Goal: Information Seeking & Learning: Learn about a topic

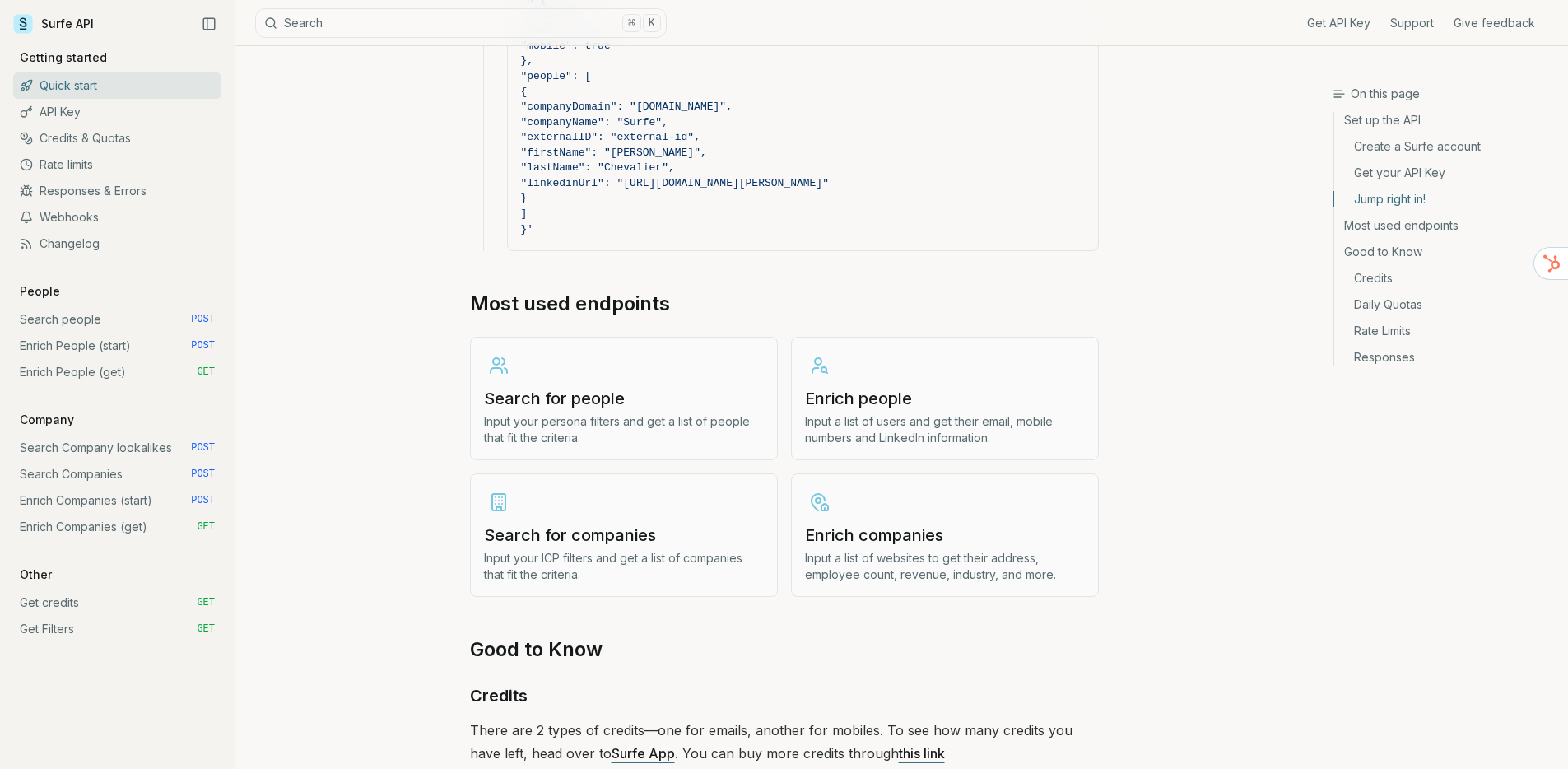
scroll to position [2340, 0]
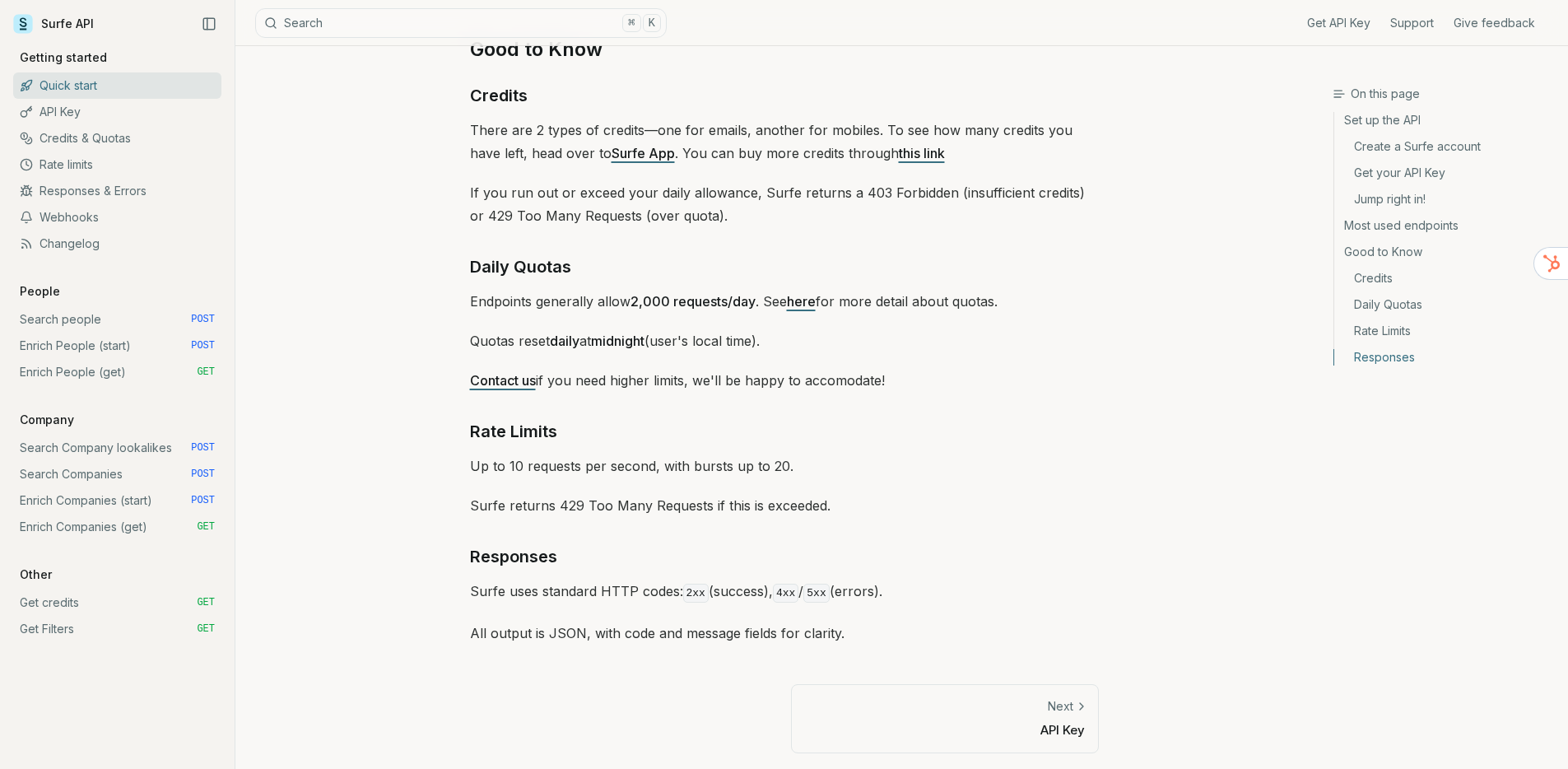
click at [1029, 699] on div "Next" at bounding box center [945, 706] width 280 height 16
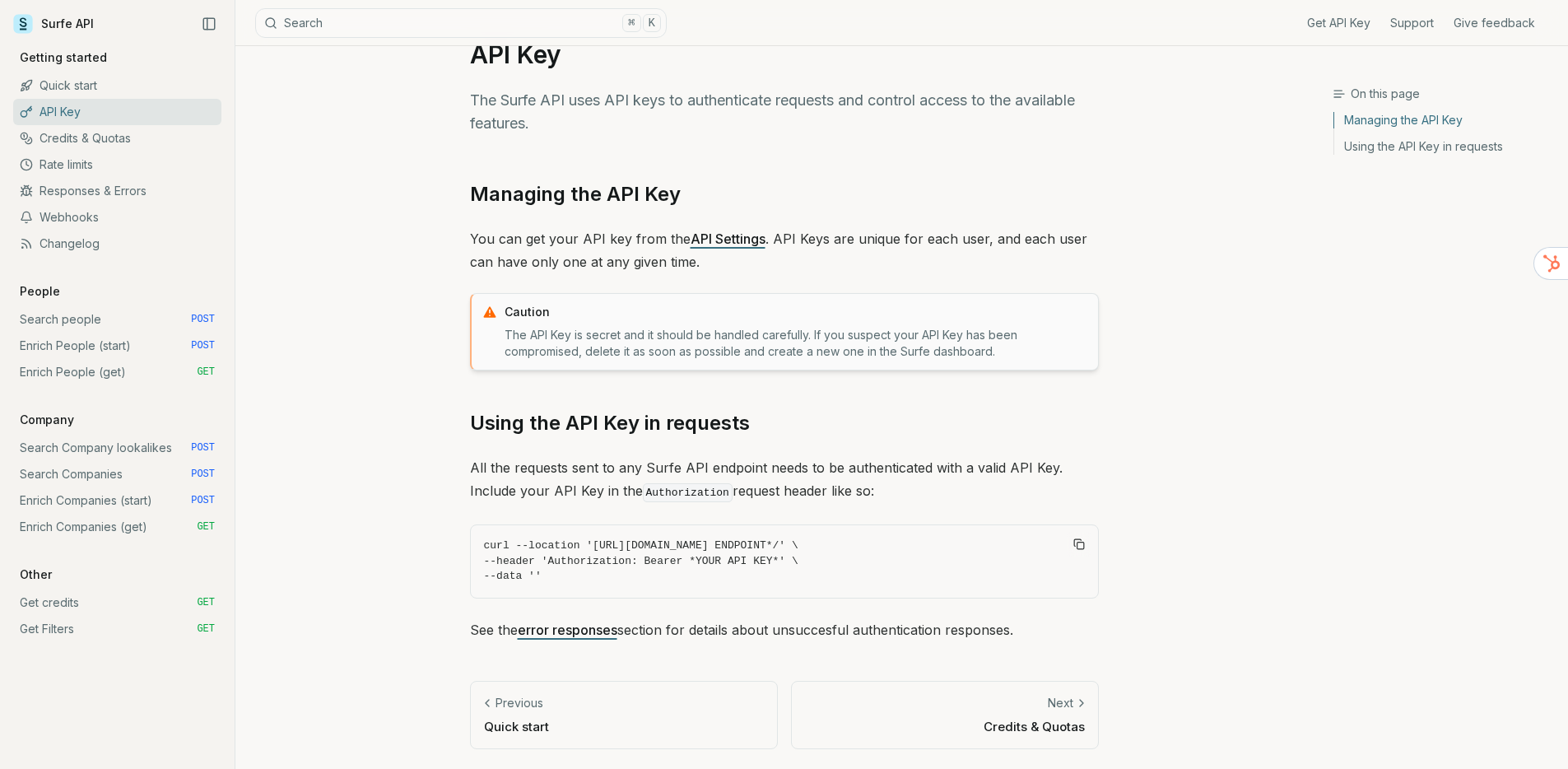
scroll to position [45, 0]
click at [98, 58] on p "Getting started" at bounding box center [63, 57] width 101 height 16
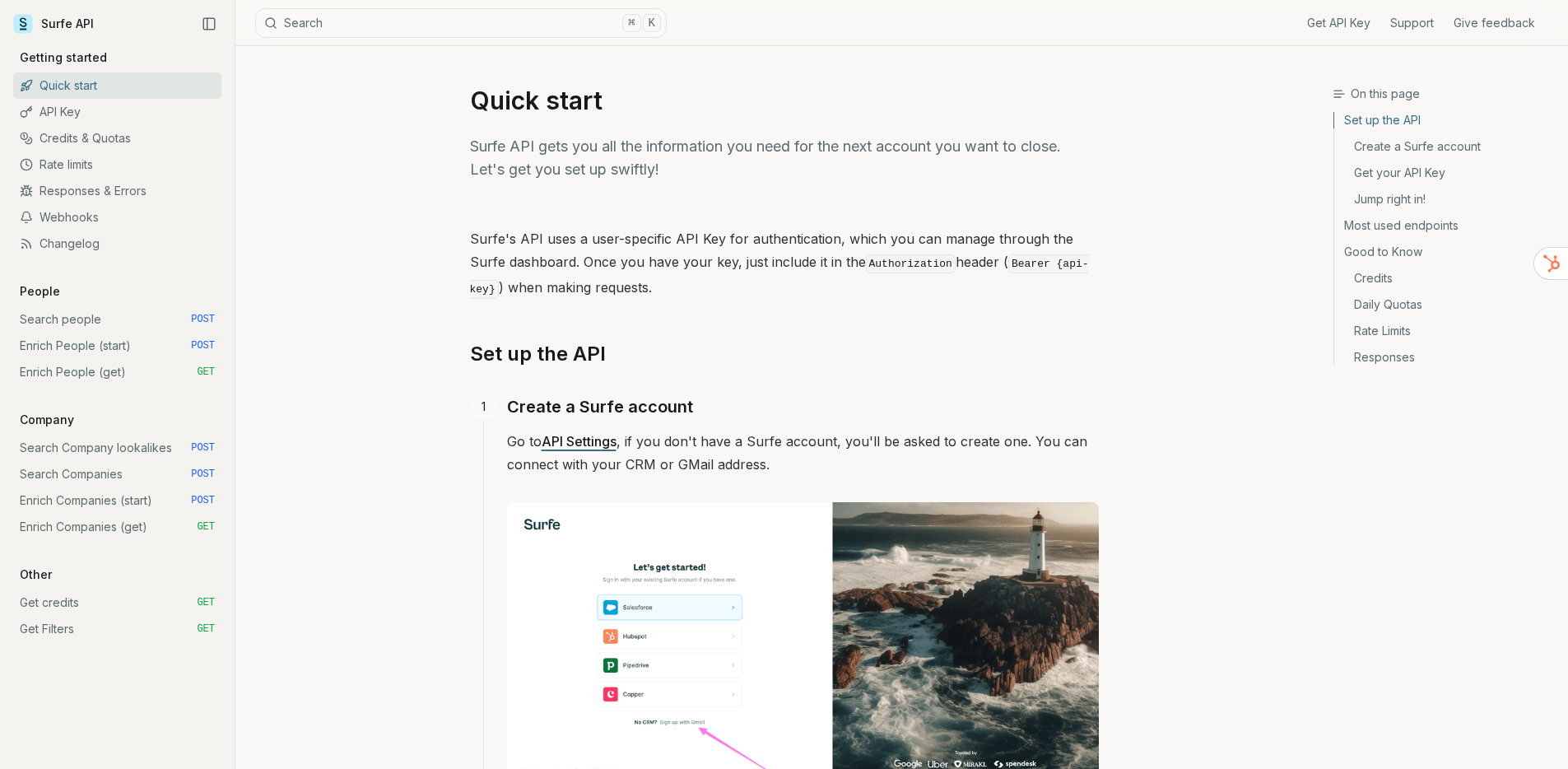
click at [77, 115] on link "API Key" at bounding box center [118, 112] width 209 height 26
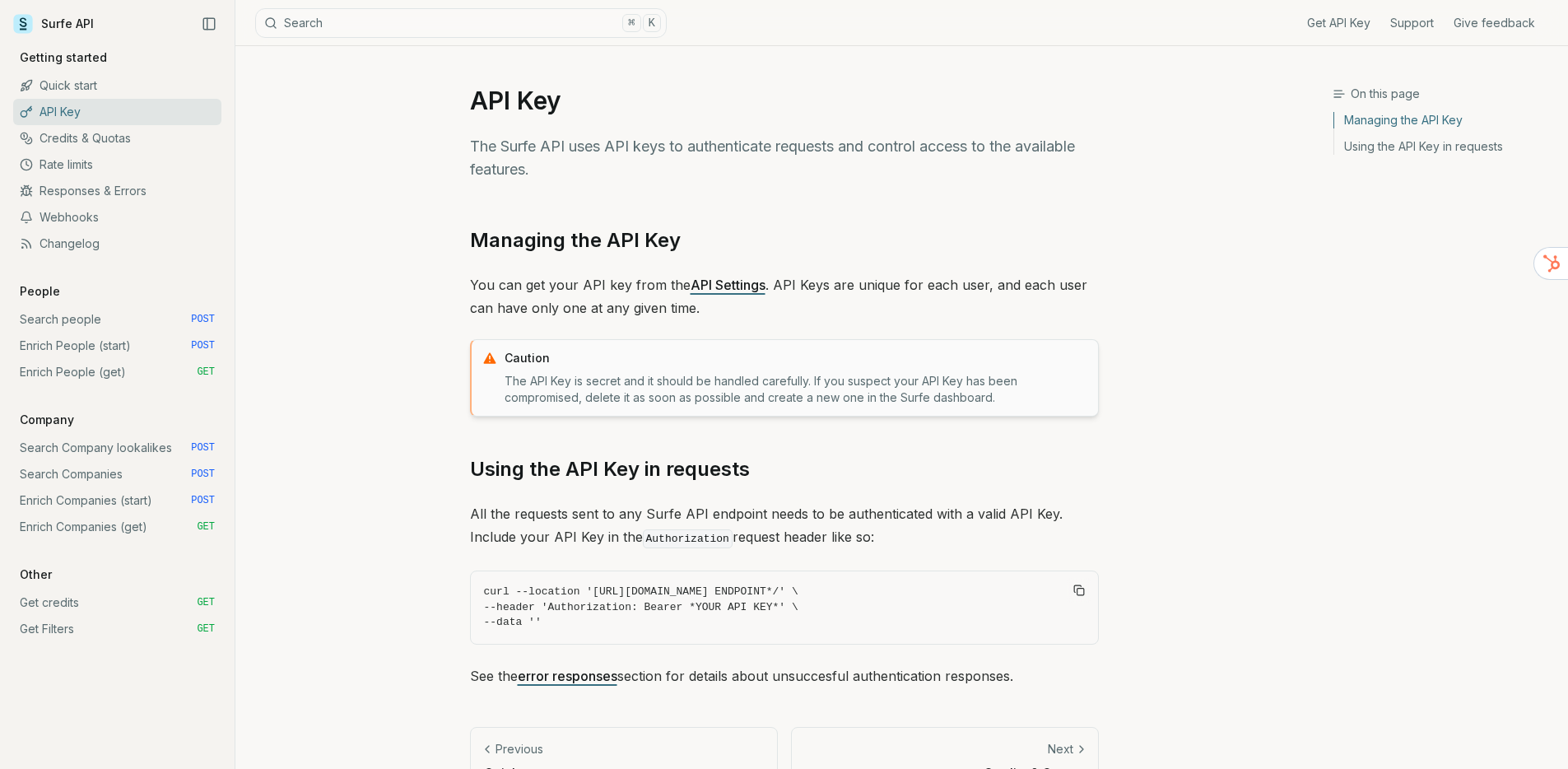
click at [73, 138] on link "Credits & Quotas" at bounding box center [118, 138] width 209 height 26
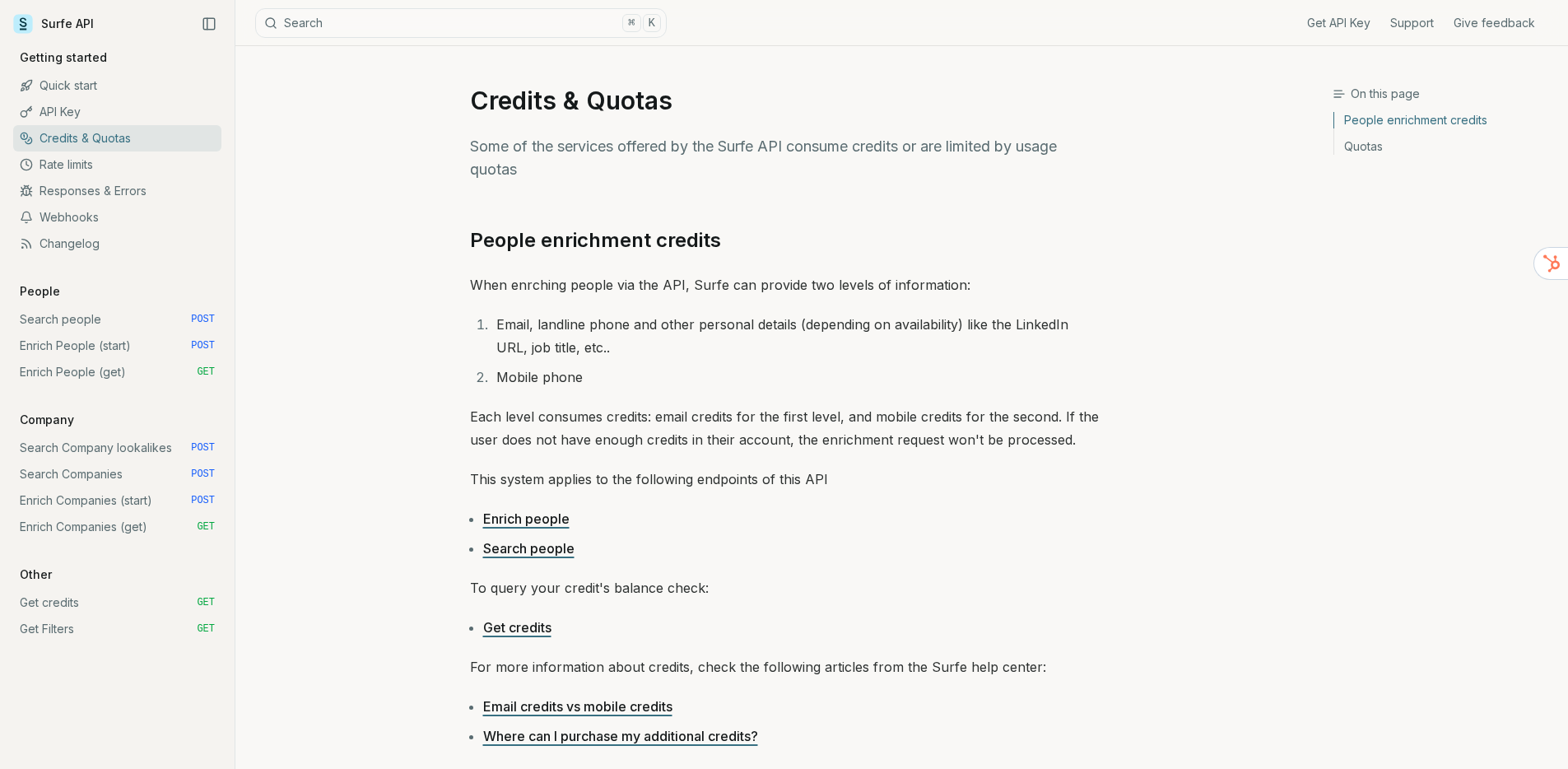
click at [66, 119] on link "API Key" at bounding box center [118, 112] width 209 height 26
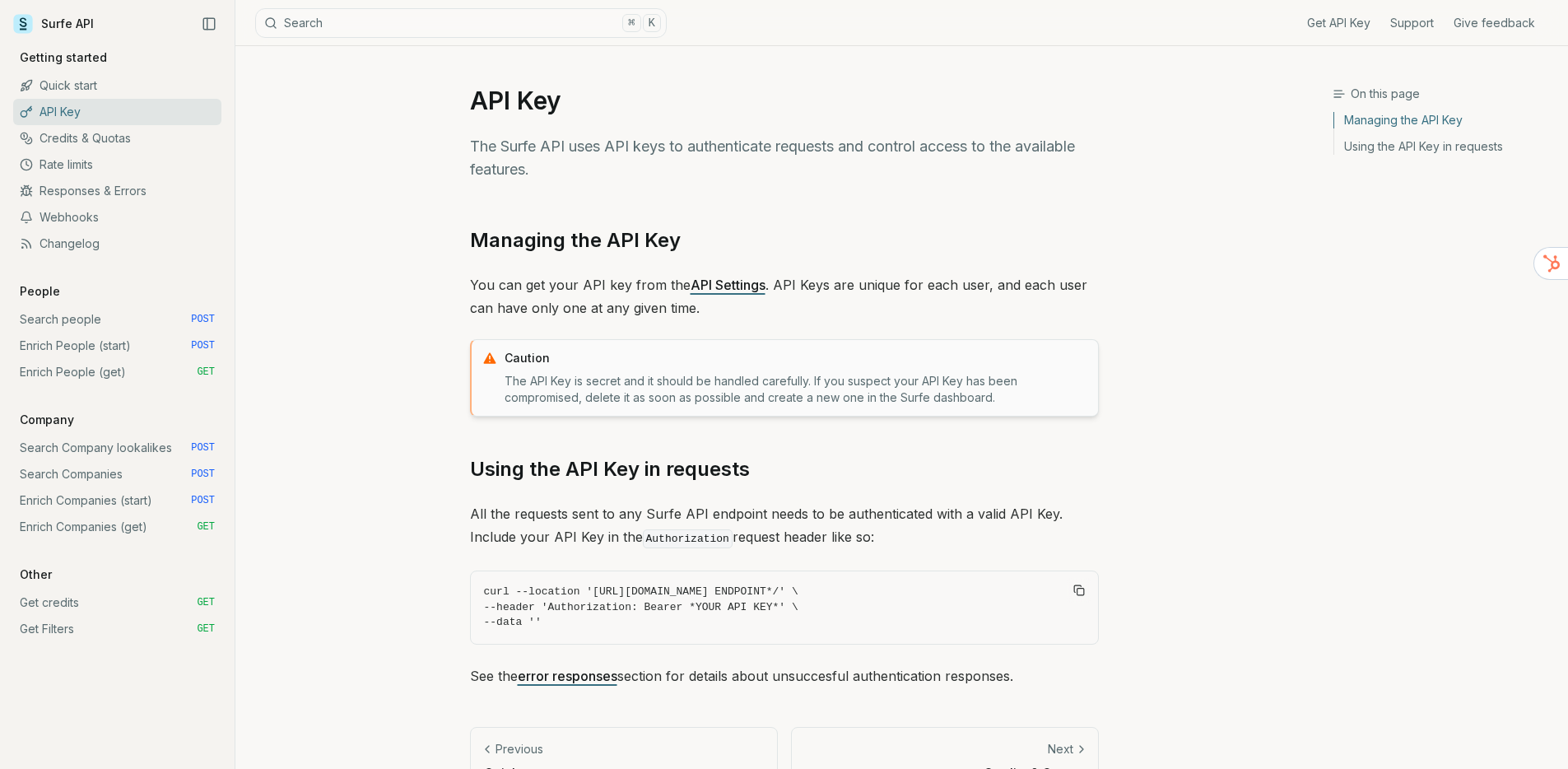
click at [296, 19] on button "Search ⌘ K" at bounding box center [461, 23] width 412 height 30
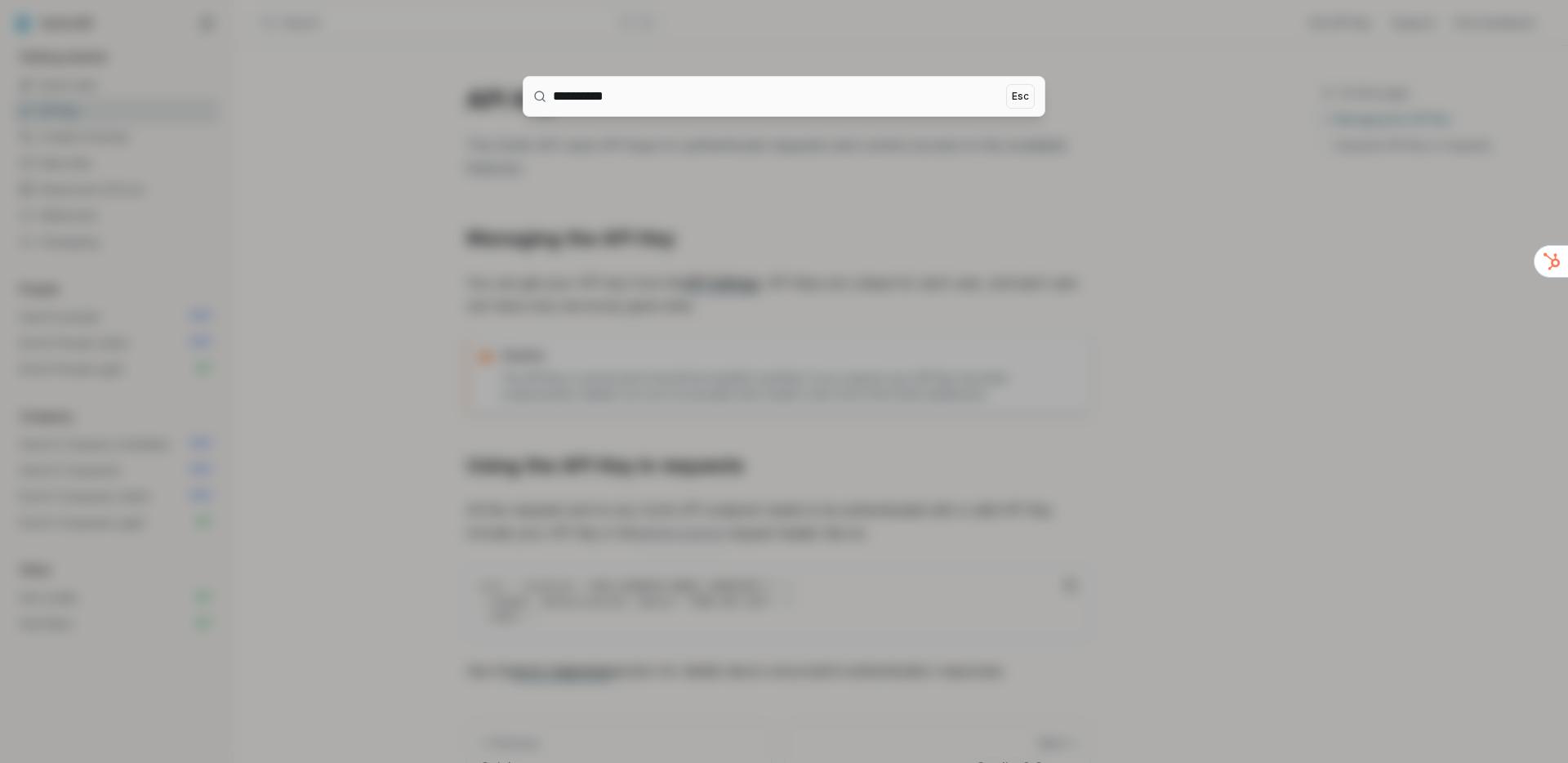
type input "**********"
drag, startPoint x: 737, startPoint y: 226, endPoint x: 748, endPoint y: 230, distance: 11.7
click at [738, 227] on div at bounding box center [784, 382] width 1568 height 763
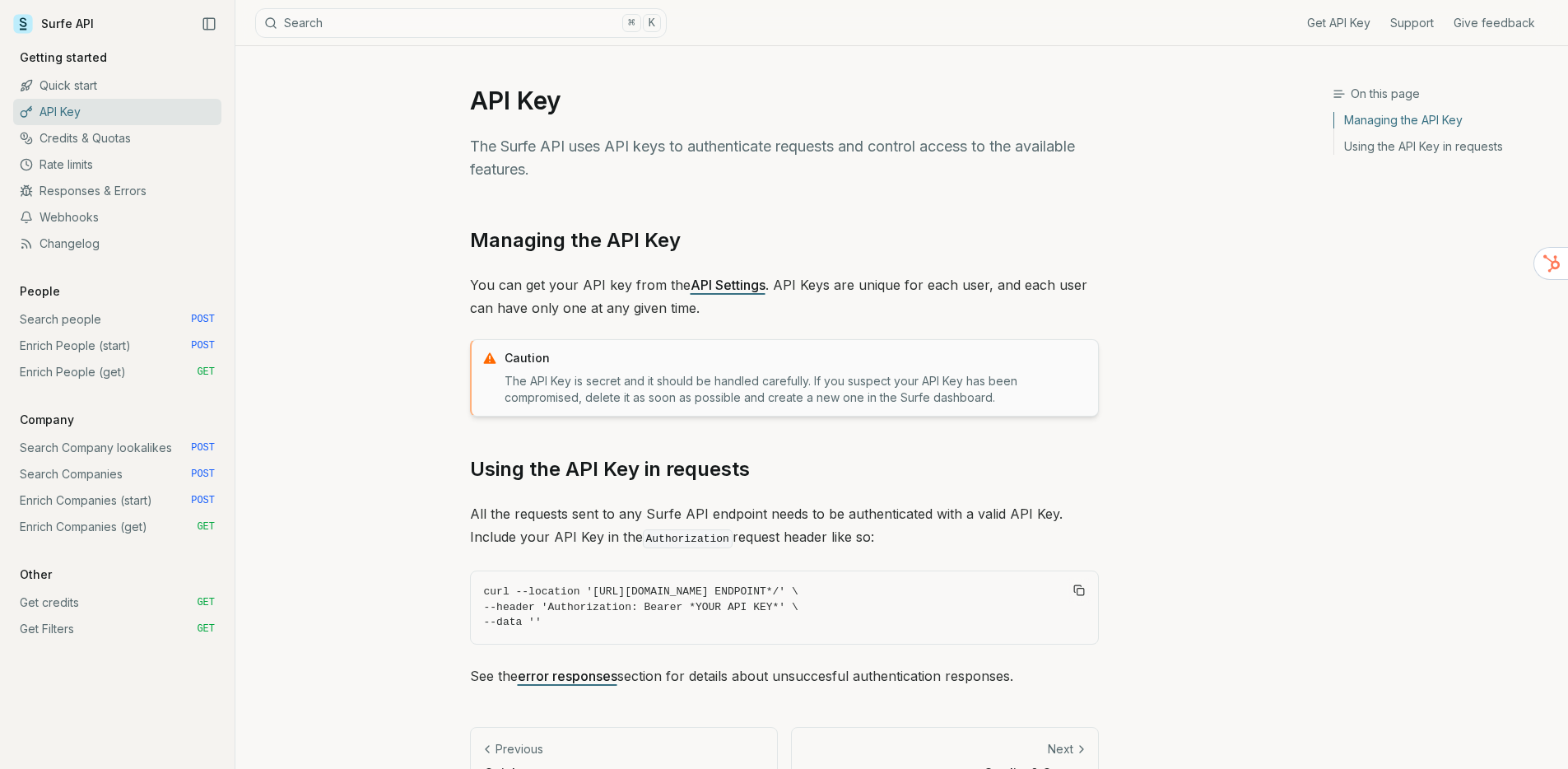
click at [84, 165] on link "Rate limits" at bounding box center [118, 164] width 209 height 26
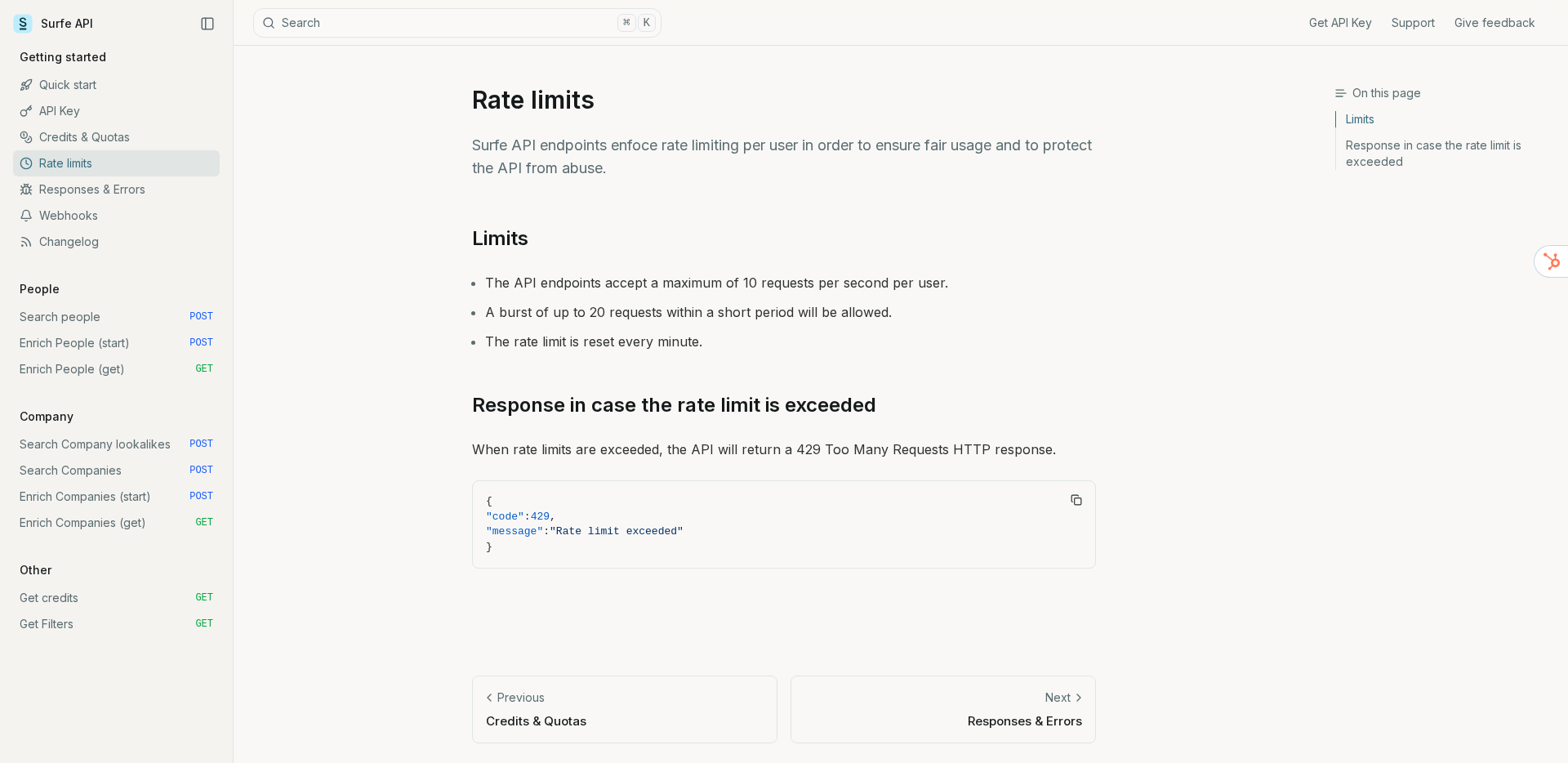
click at [69, 140] on link "Credits & Quotas" at bounding box center [117, 137] width 207 height 26
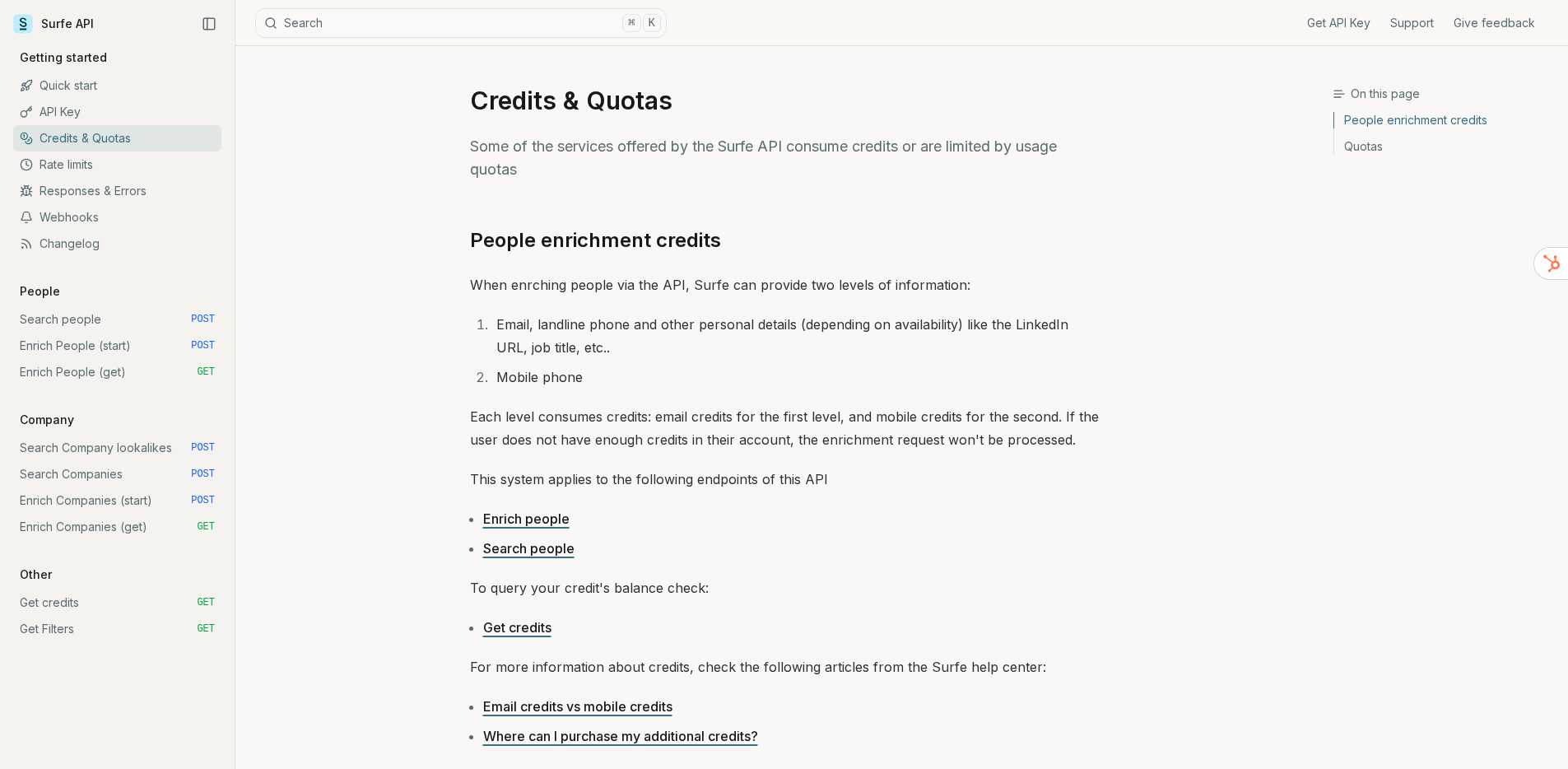
click at [83, 197] on link "Responses & Errors" at bounding box center [118, 190] width 209 height 26
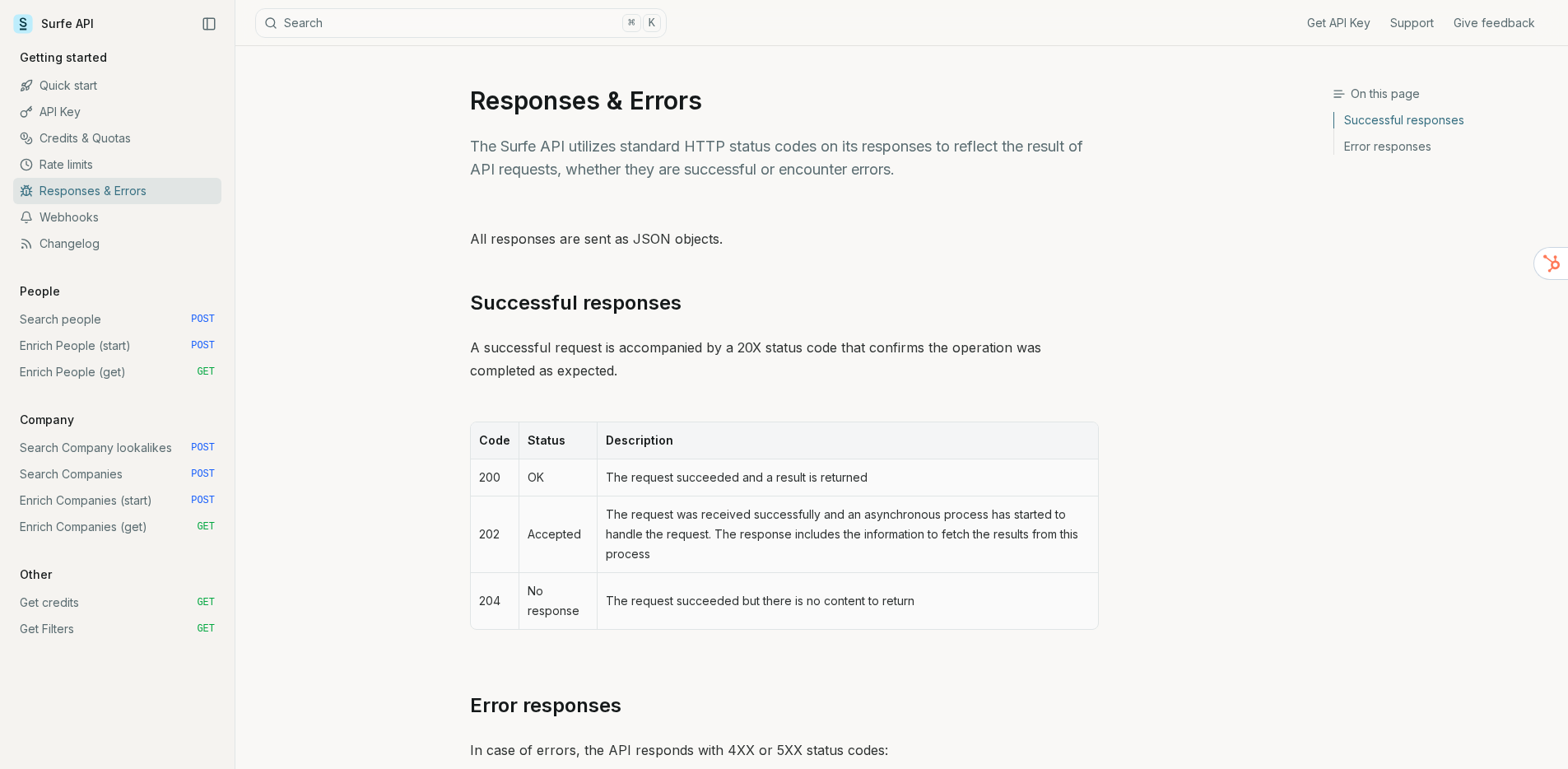
click at [79, 219] on link "Webhooks" at bounding box center [118, 217] width 209 height 26
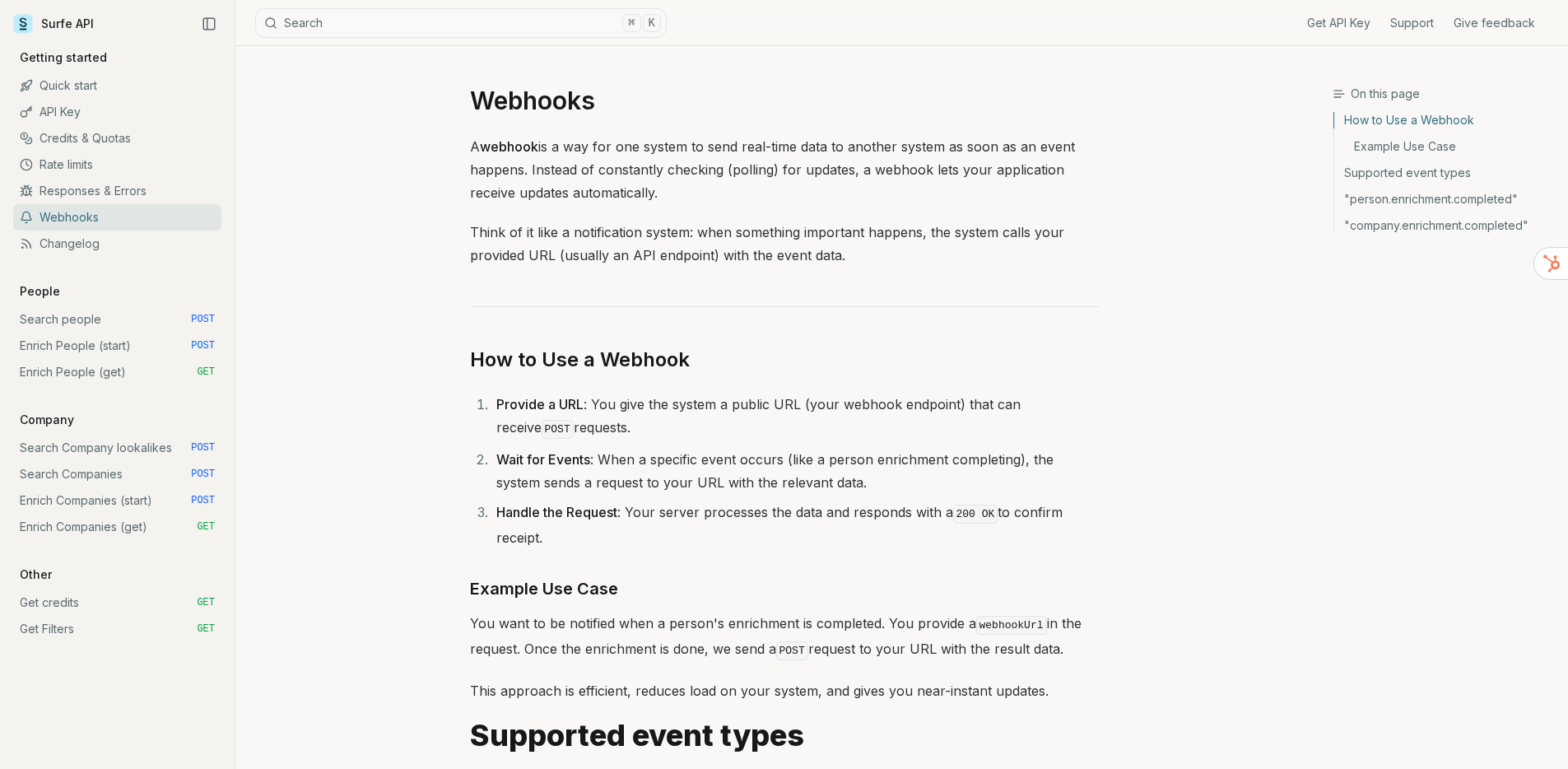
click at [83, 237] on link "Changelog" at bounding box center [118, 243] width 209 height 26
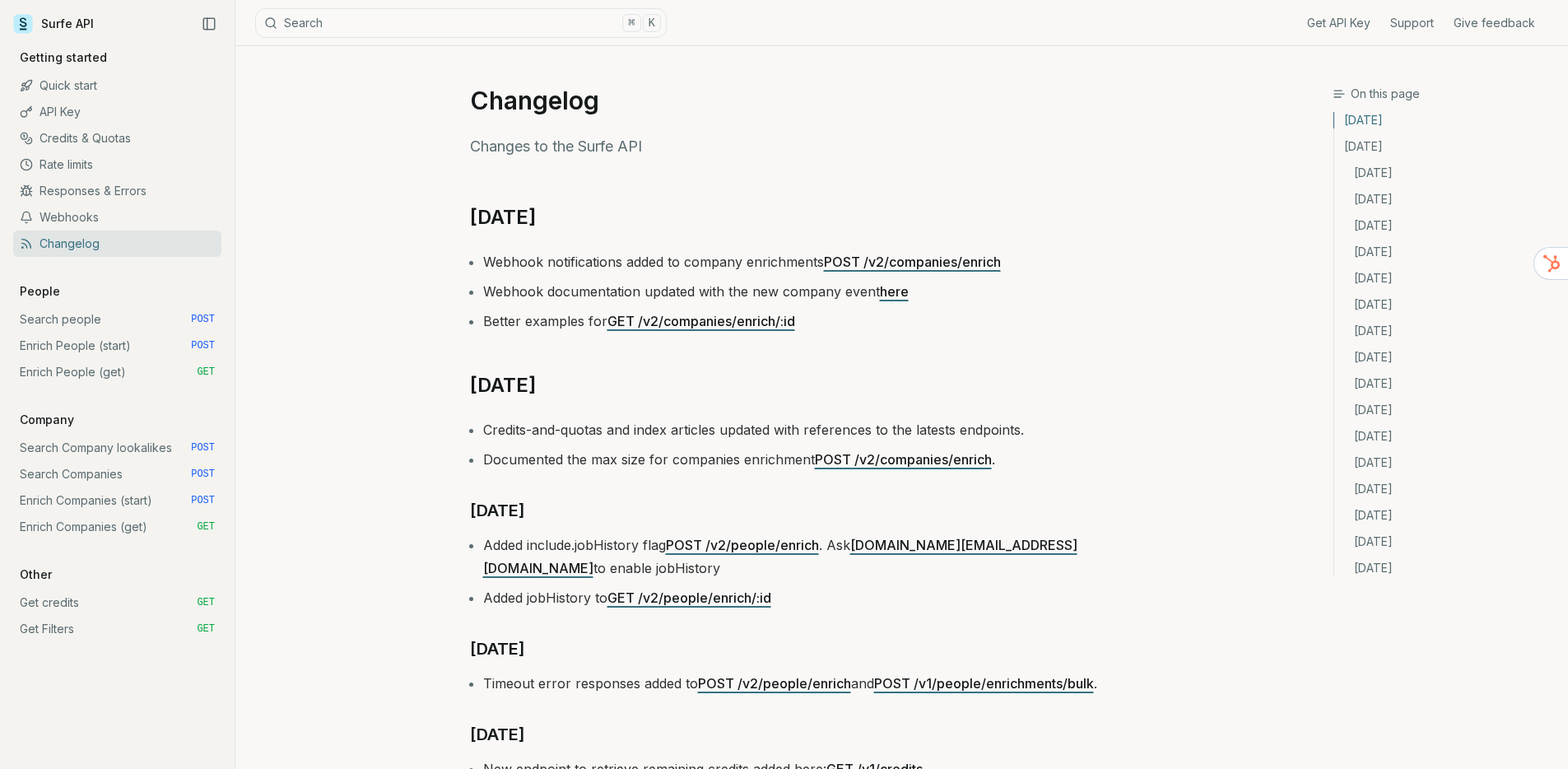
click at [66, 327] on link "Search people POST" at bounding box center [118, 319] width 209 height 26
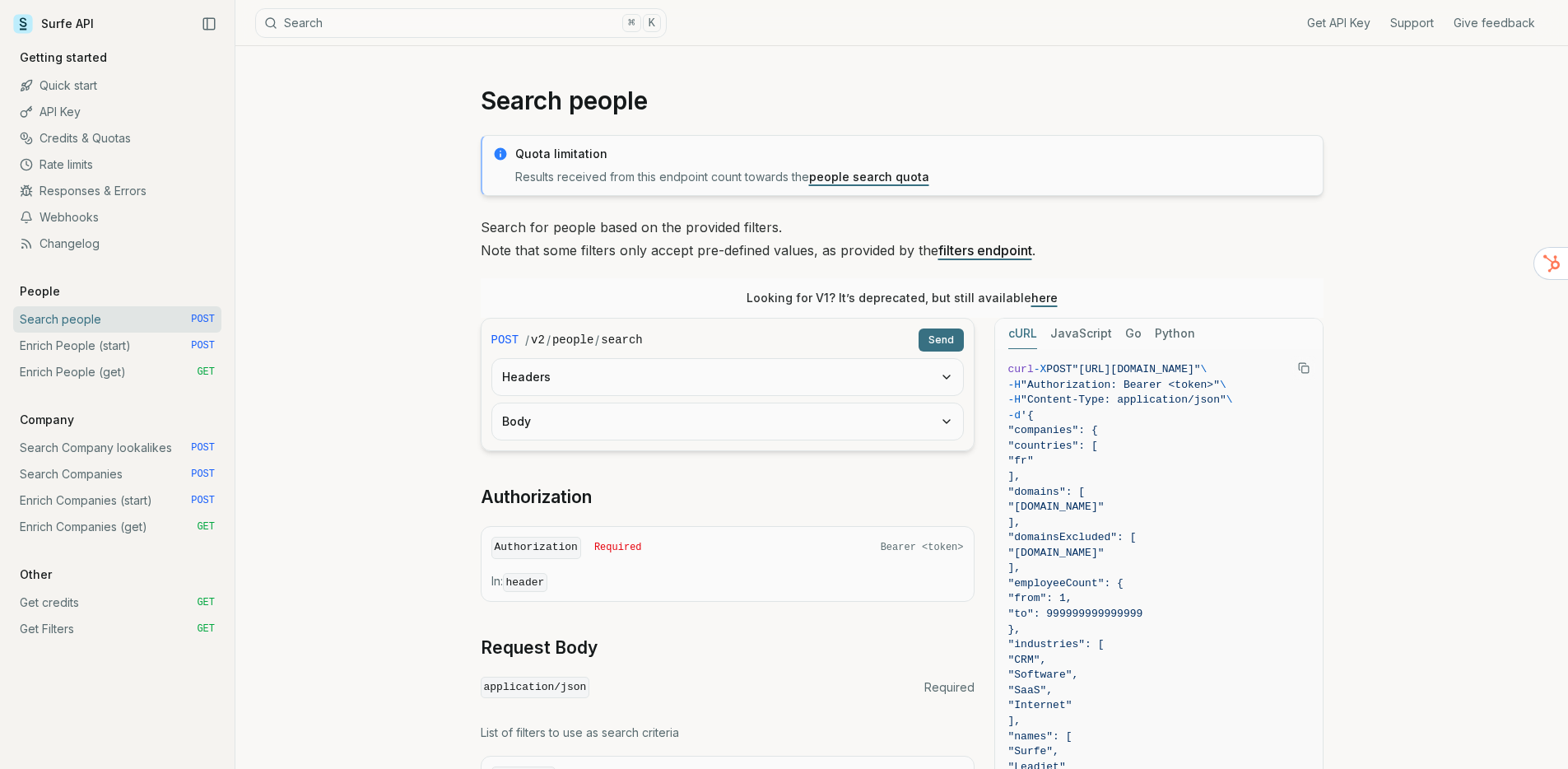
click at [69, 84] on link "Quick start" at bounding box center [118, 85] width 209 height 26
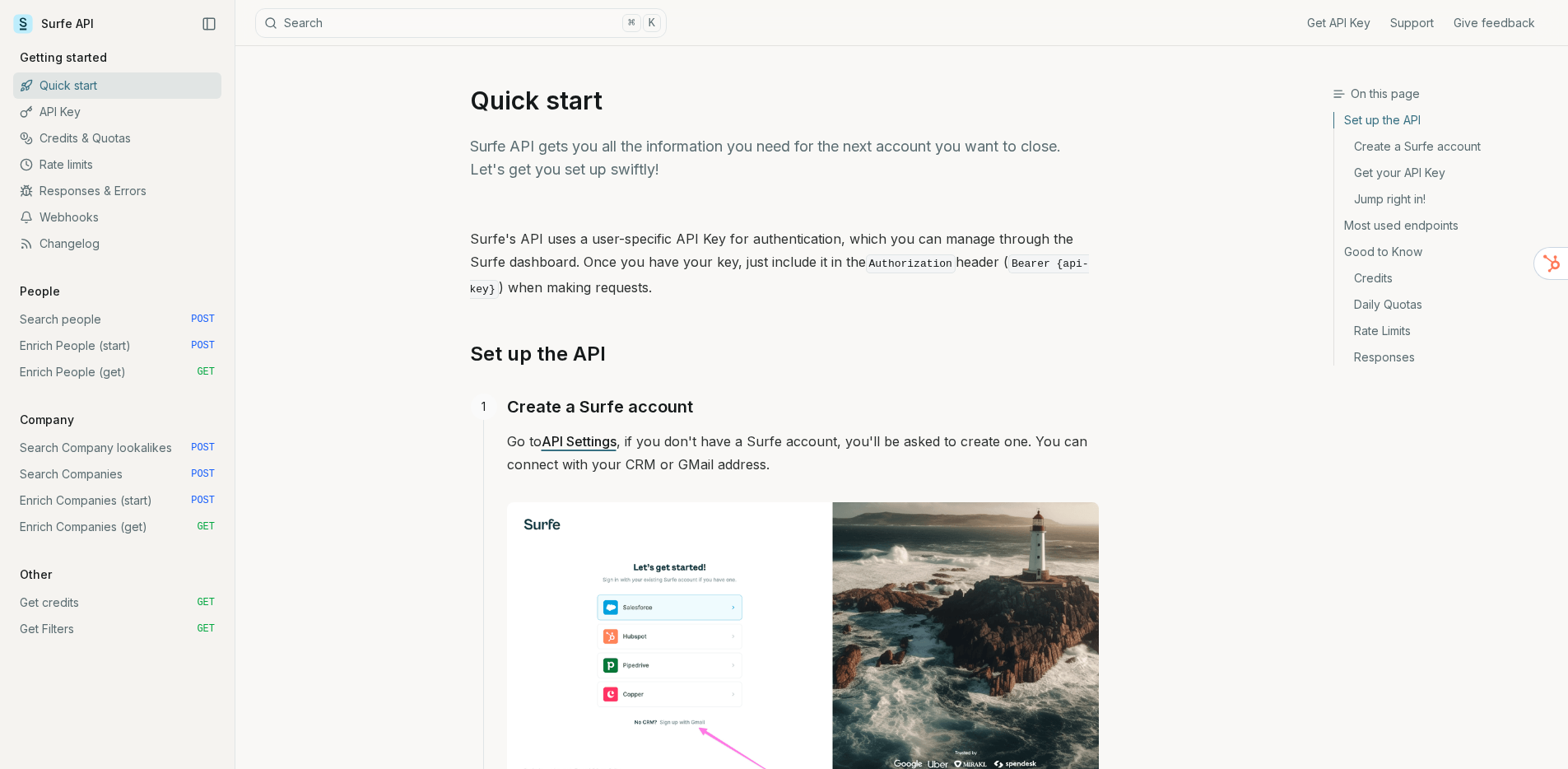
click at [588, 447] on p "Go to API Settings , if you don't have a Surfe account, you'll be asked to crea…" at bounding box center [803, 453] width 592 height 46
click at [583, 441] on link "API Settings" at bounding box center [579, 441] width 75 height 16
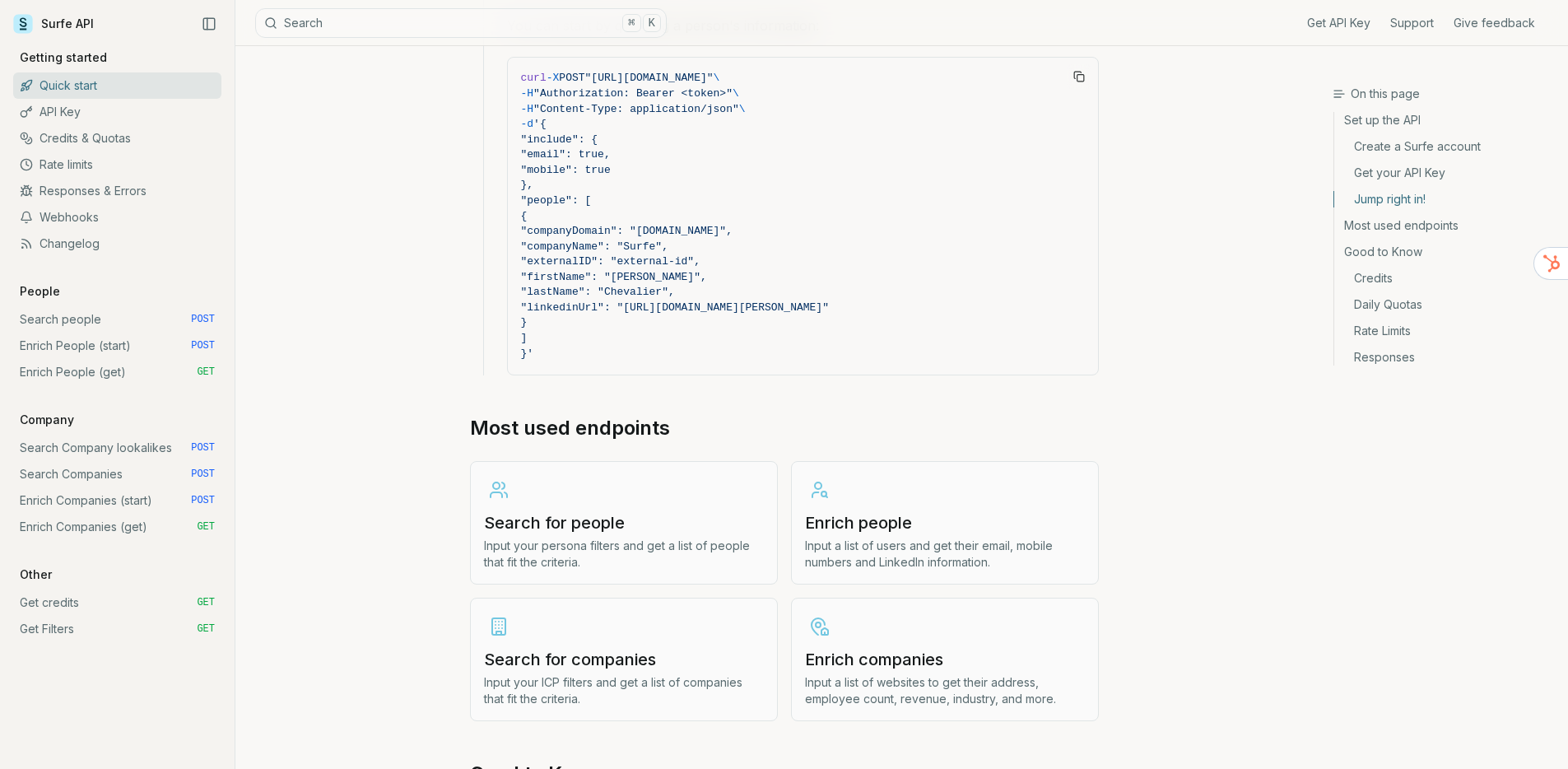
scroll to position [1630, 0]
